Goal: Find specific page/section: Find specific page/section

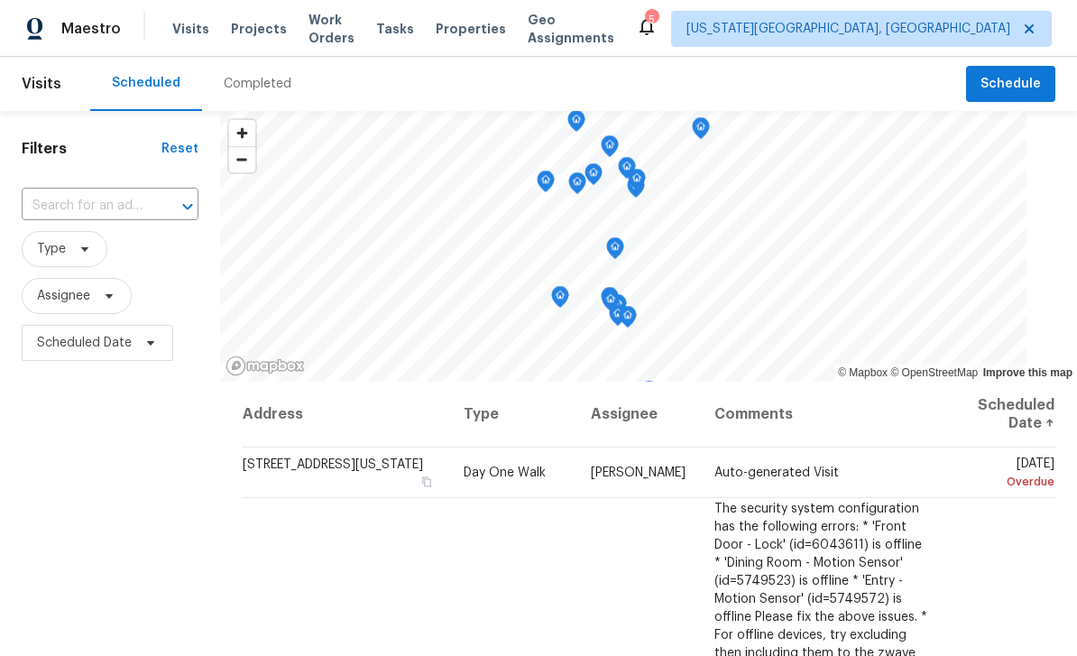
click at [400, 14] on div "Visits Projects Work Orders Tasks Properties Geo Assignments" at bounding box center [403, 29] width 463 height 36
click at [411, 30] on span "Tasks" at bounding box center [395, 29] width 38 height 13
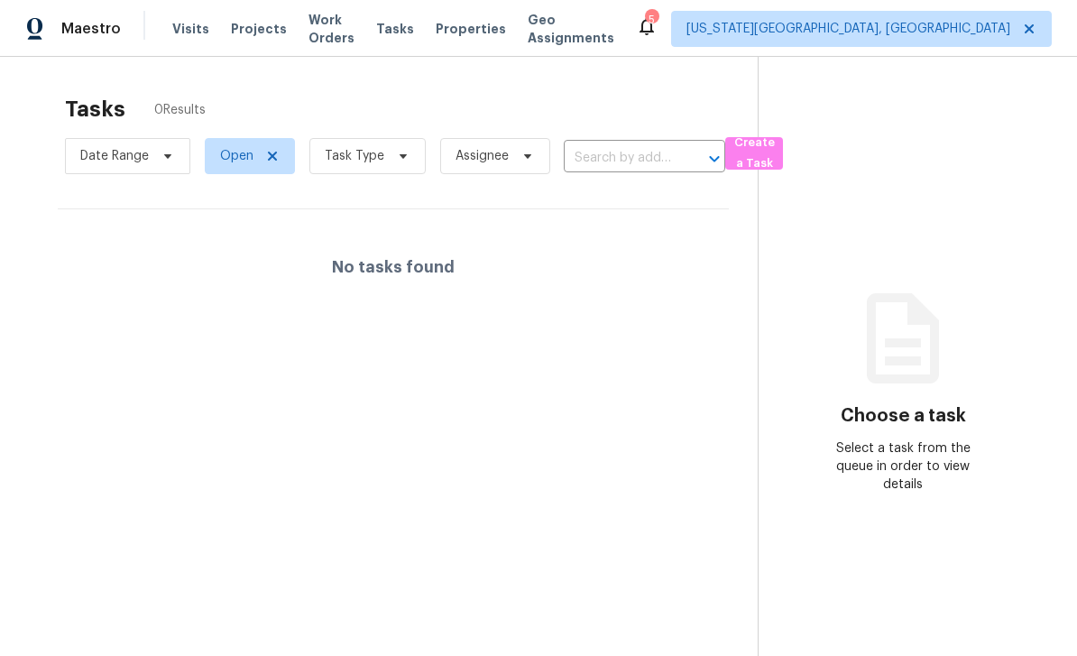
click at [478, 29] on span "Properties" at bounding box center [471, 29] width 70 height 18
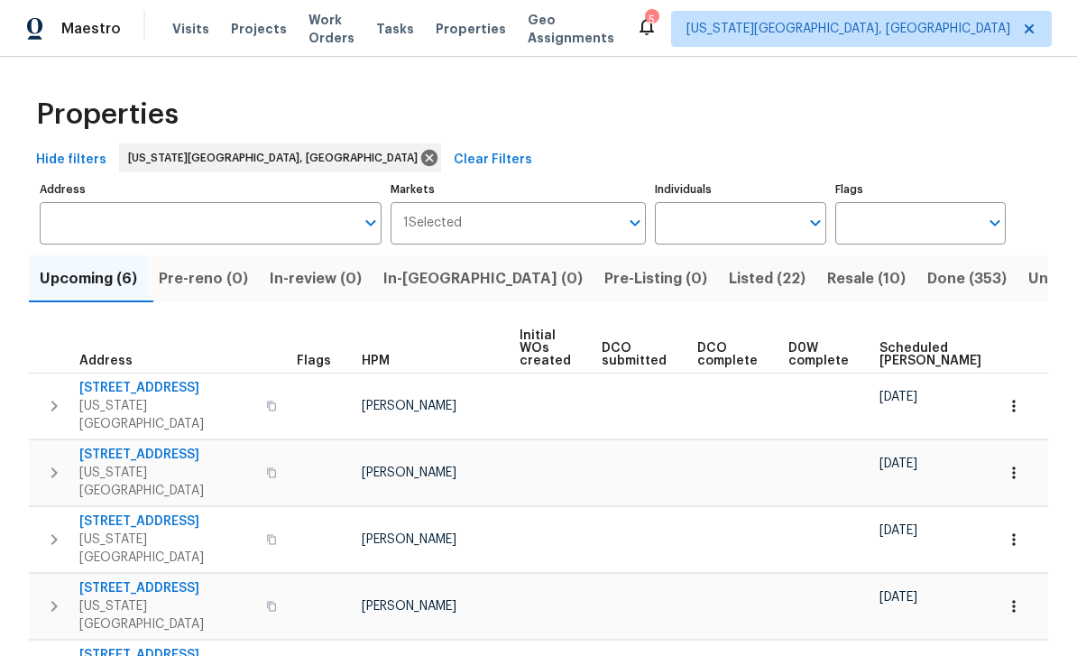
click at [331, 16] on div "Visits Projects Work Orders Tasks Properties Geo Assignments" at bounding box center [403, 29] width 463 height 36
click at [320, 23] on span "Work Orders" at bounding box center [331, 29] width 46 height 36
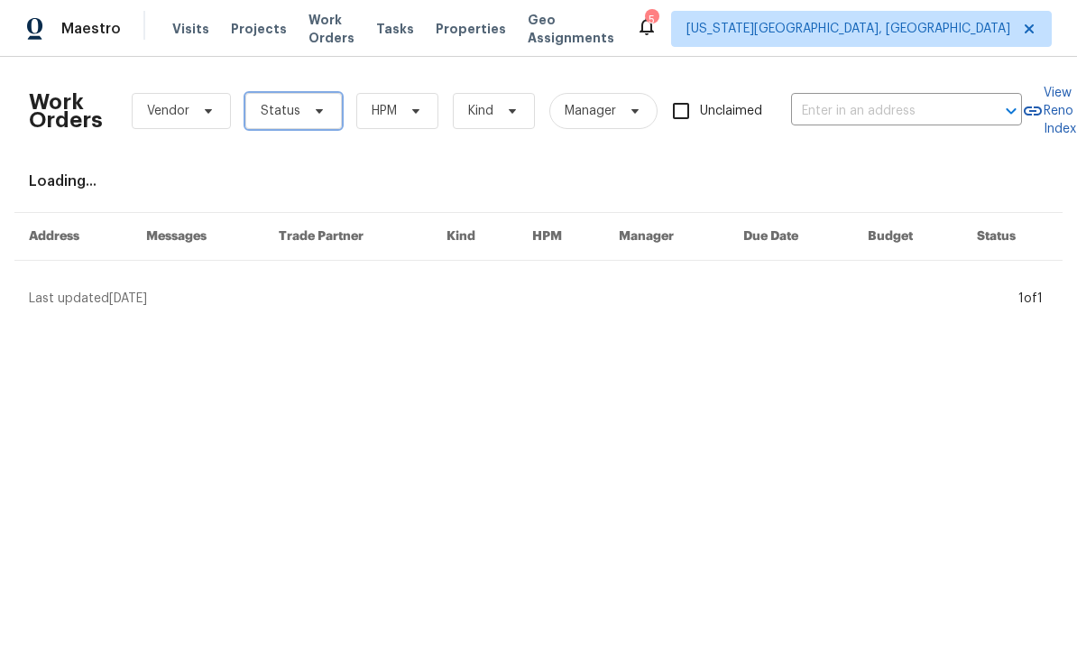
click at [304, 100] on span "Status" at bounding box center [293, 111] width 96 height 36
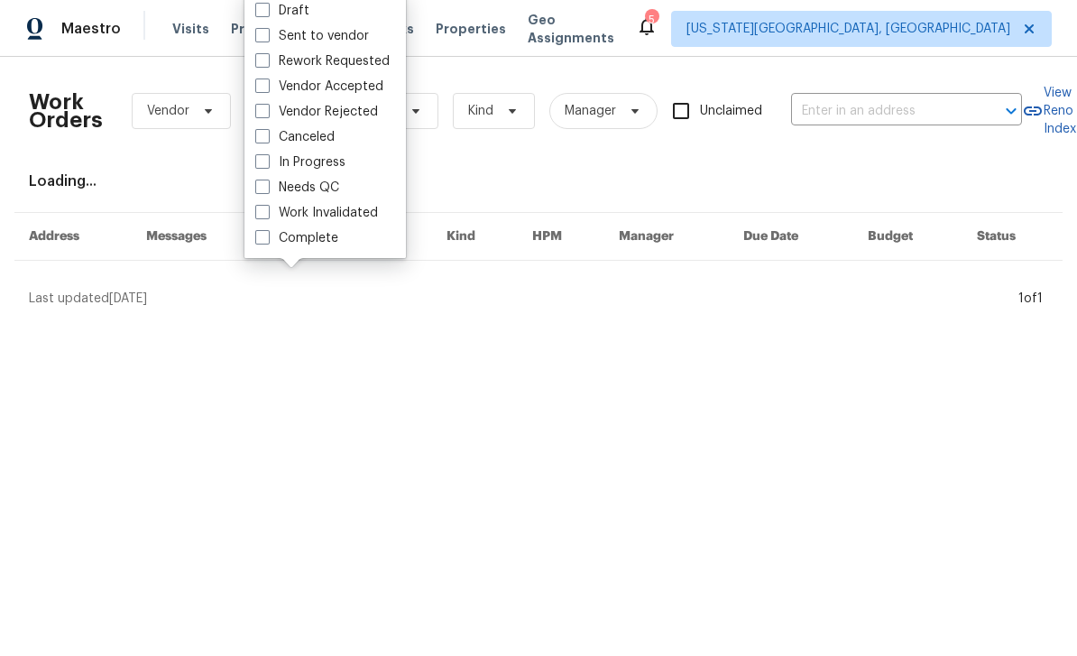
click at [269, 182] on span at bounding box center [262, 186] width 14 height 14
click at [267, 182] on input "Needs QC" at bounding box center [261, 185] width 12 height 12
checkbox input "true"
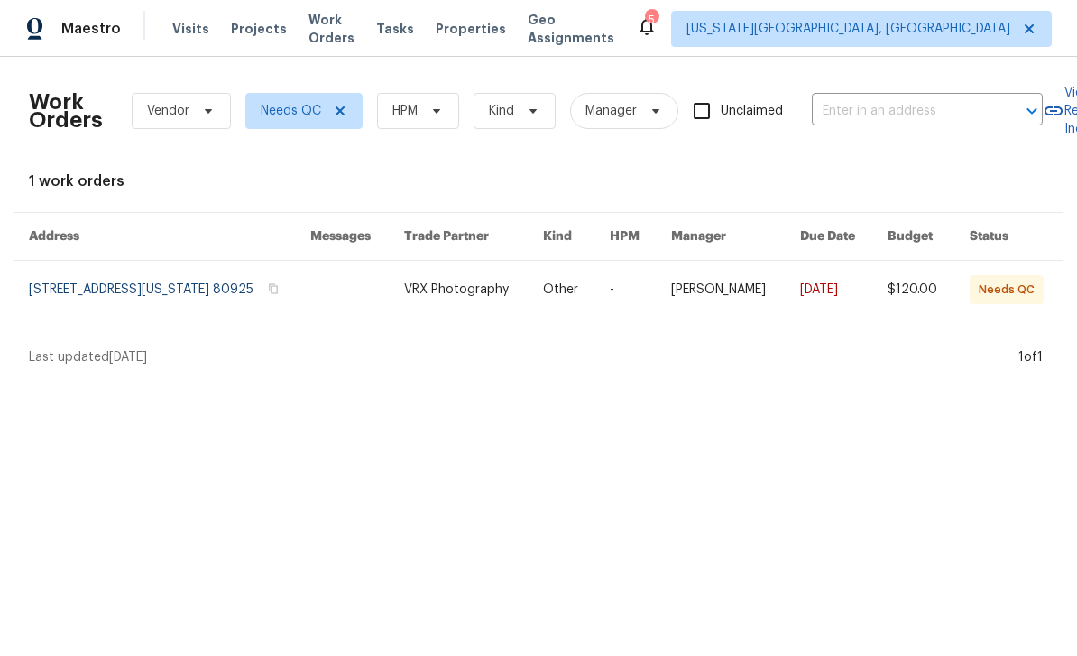
click at [251, 28] on span "Projects" at bounding box center [259, 29] width 56 height 18
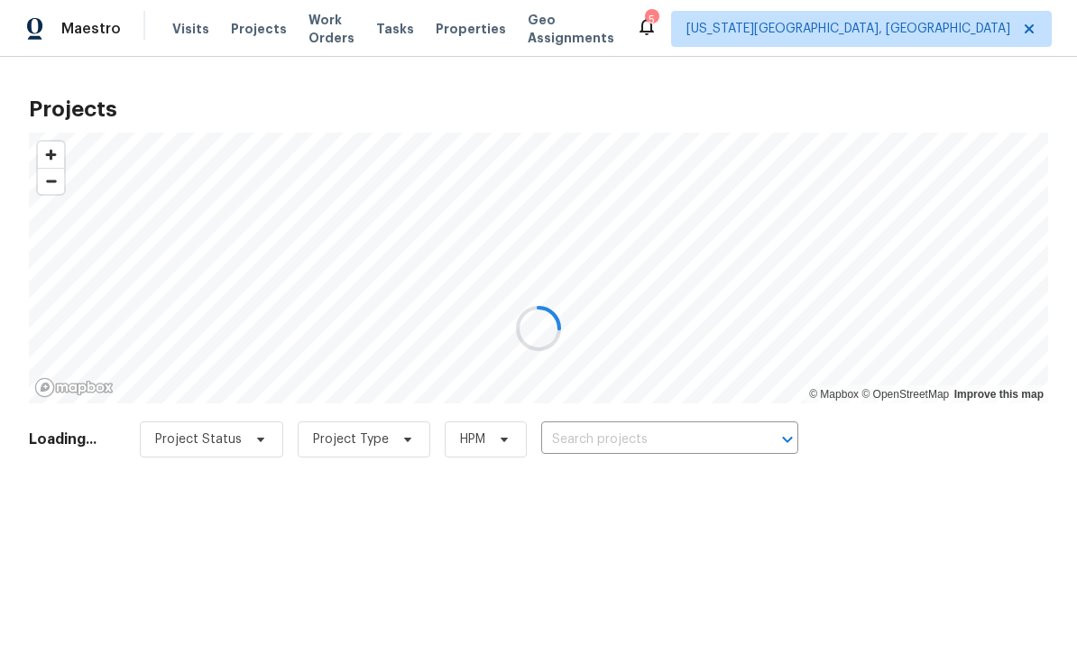
click at [686, 442] on div at bounding box center [538, 328] width 1077 height 656
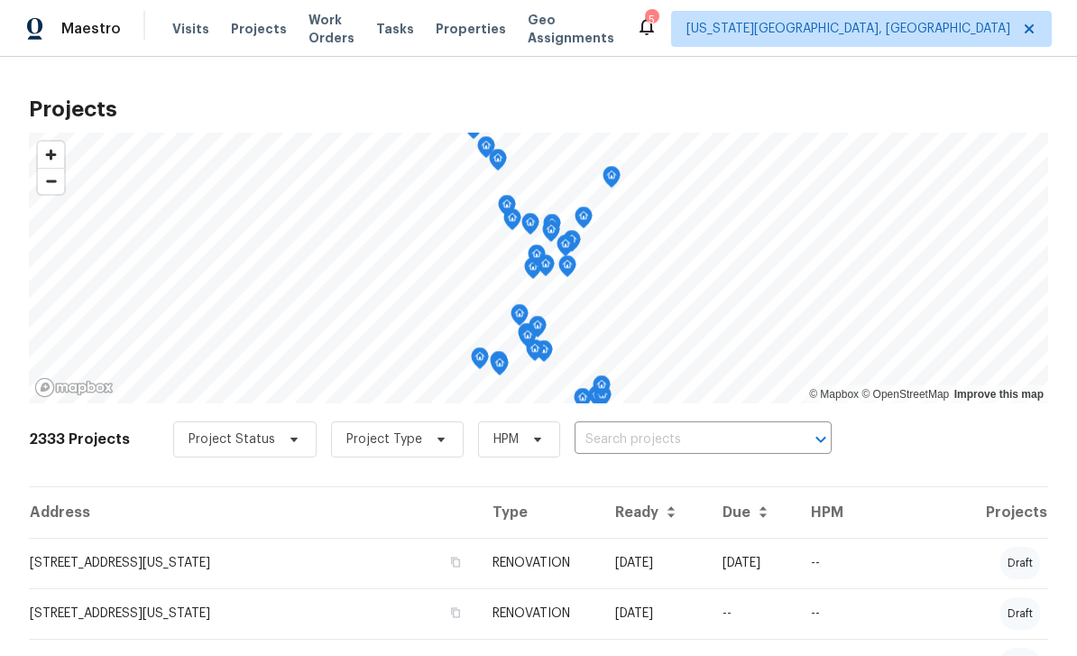
click at [651, 445] on input "text" at bounding box center [677, 440] width 206 height 28
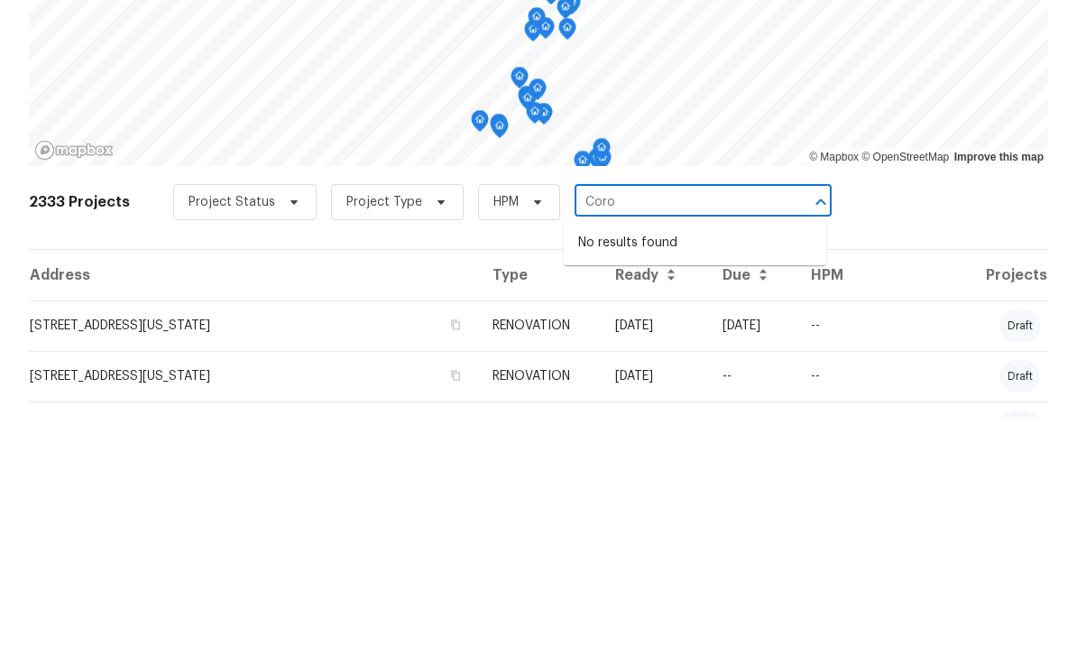
type input "Coro"
click at [655, 426] on input "Coro" at bounding box center [677, 440] width 206 height 28
click at [655, 465] on li "[STREET_ADDRESS][US_STATE]" at bounding box center [695, 480] width 262 height 30
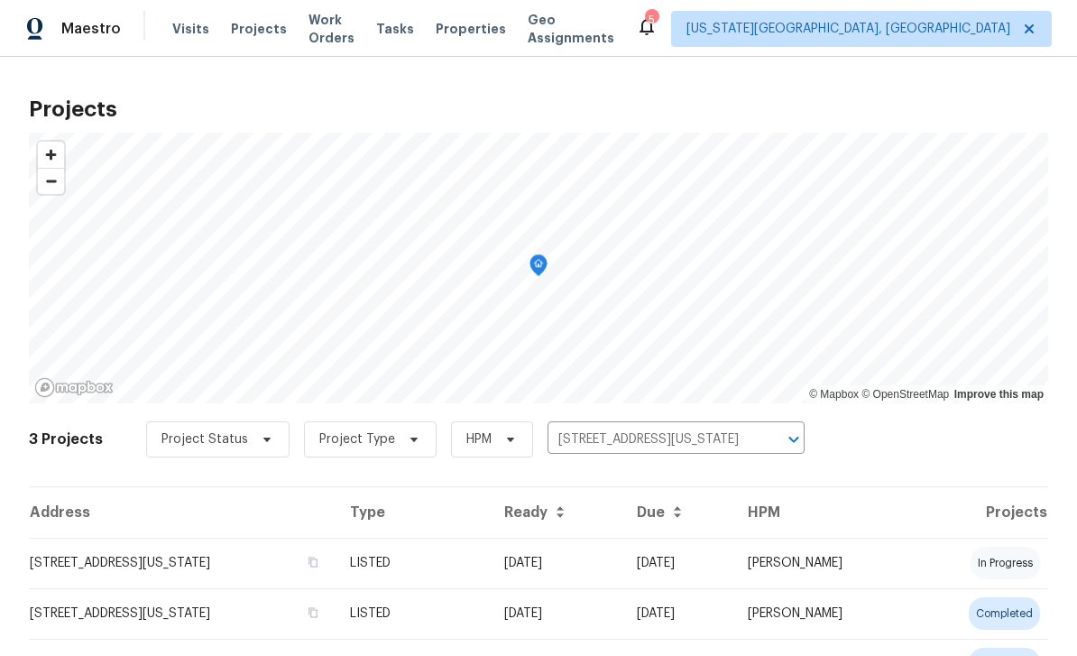
click at [335, 567] on td "[STREET_ADDRESS][US_STATE]" at bounding box center [182, 562] width 307 height 50
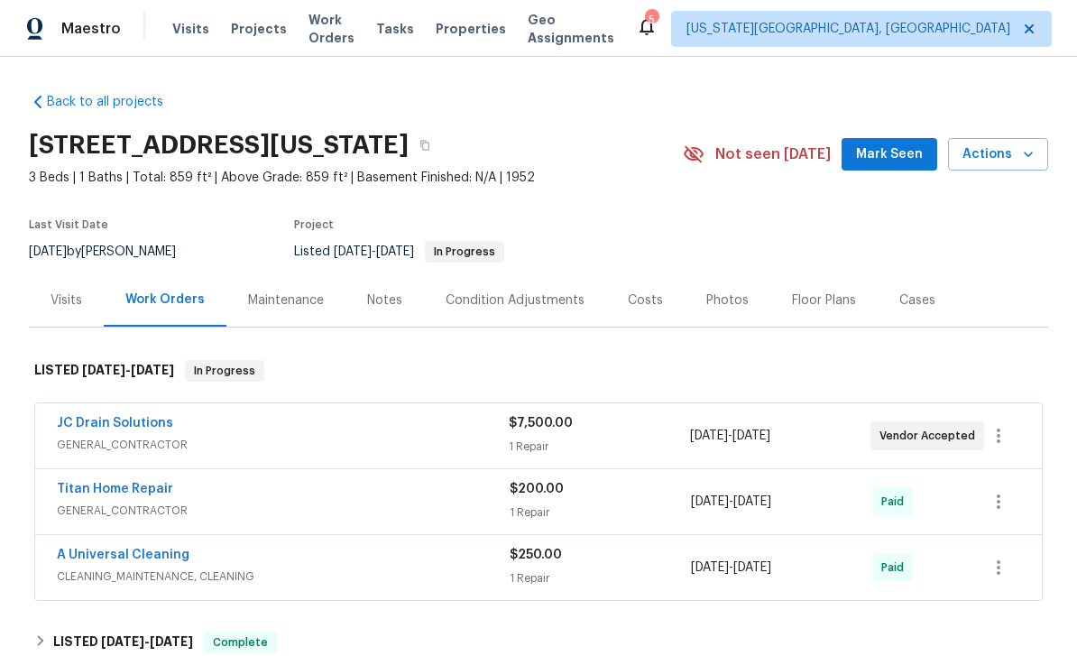
click at [410, 436] on span "GENERAL_CONTRACTOR" at bounding box center [283, 445] width 452 height 18
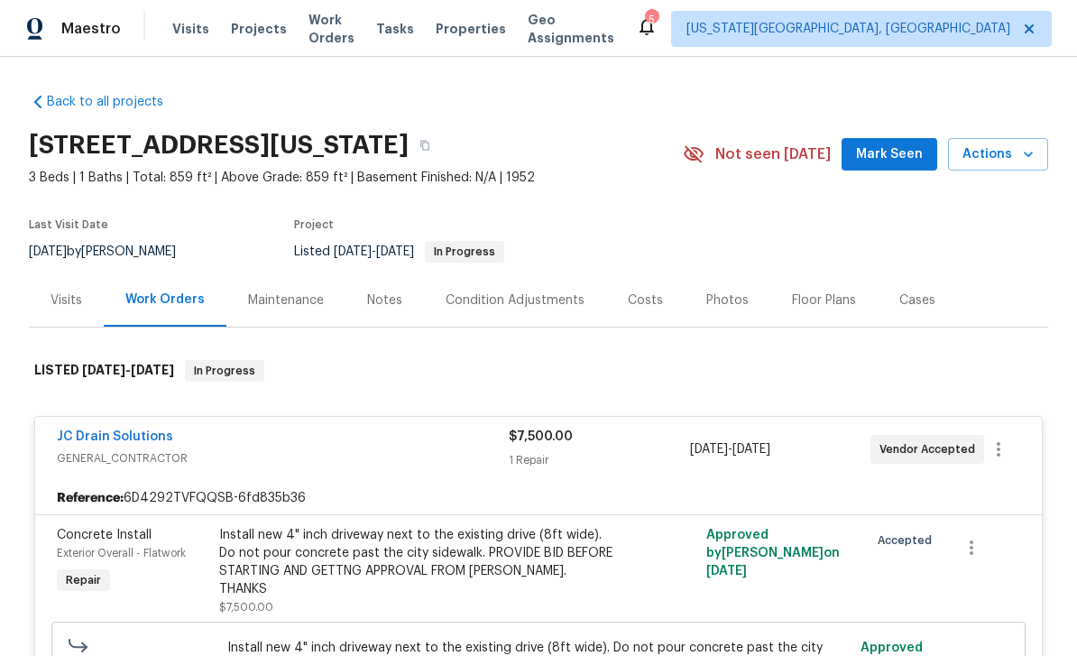
click at [903, 153] on span "Mark Seen" at bounding box center [889, 154] width 67 height 23
